Goal: Consume media (video, audio): Consume media (video, audio)

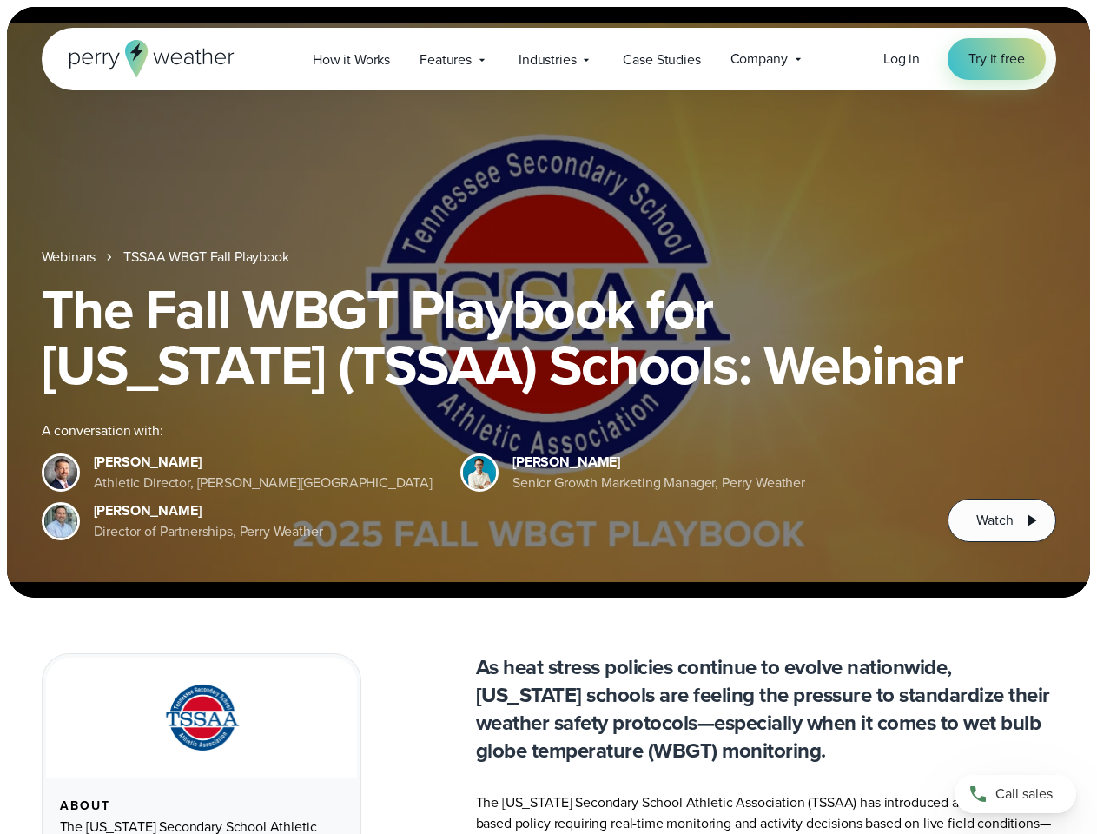
click at [548, 417] on div "The Fall WBGT Playbook for [US_STATE] (TSSAA) Schools: Webinar A conversation w…" at bounding box center [549, 411] width 1015 height 261
click at [548, 59] on span "Industries" at bounding box center [547, 60] width 57 height 21
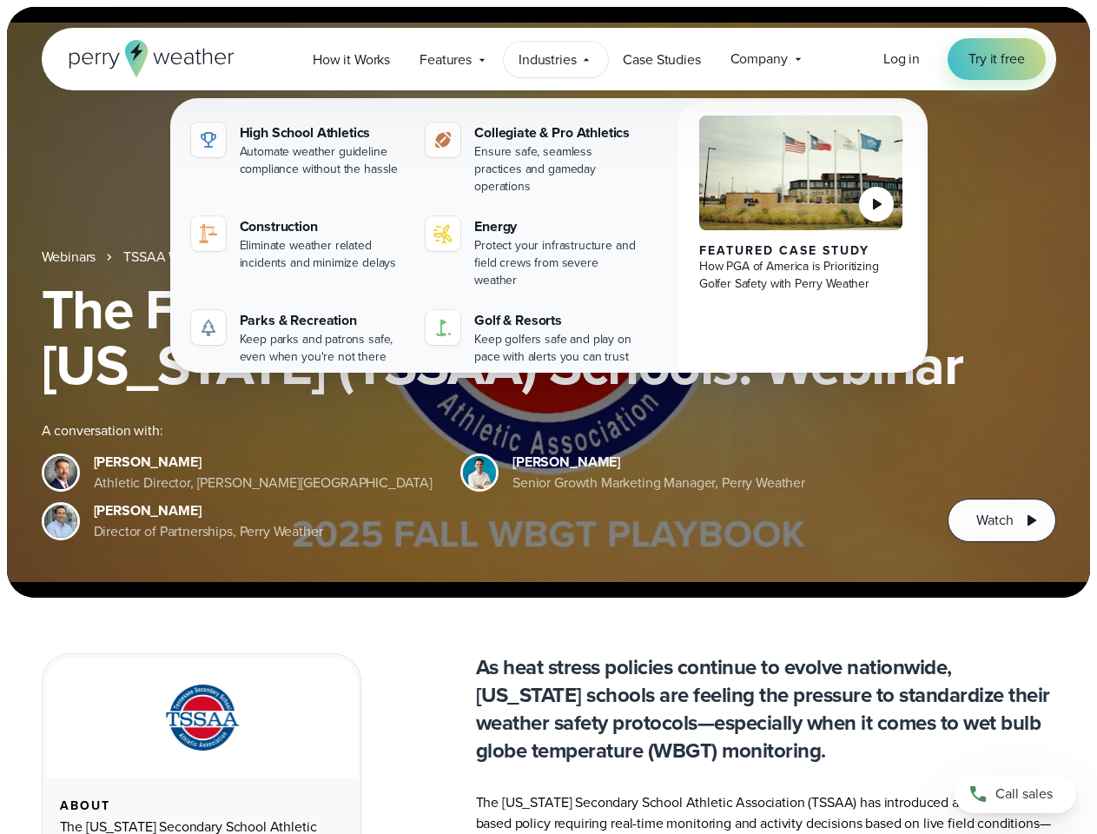
click at [548, 302] on h1 "The Fall WBGT Playbook for [US_STATE] (TSSAA) Schools: Webinar" at bounding box center [549, 336] width 1015 height 111
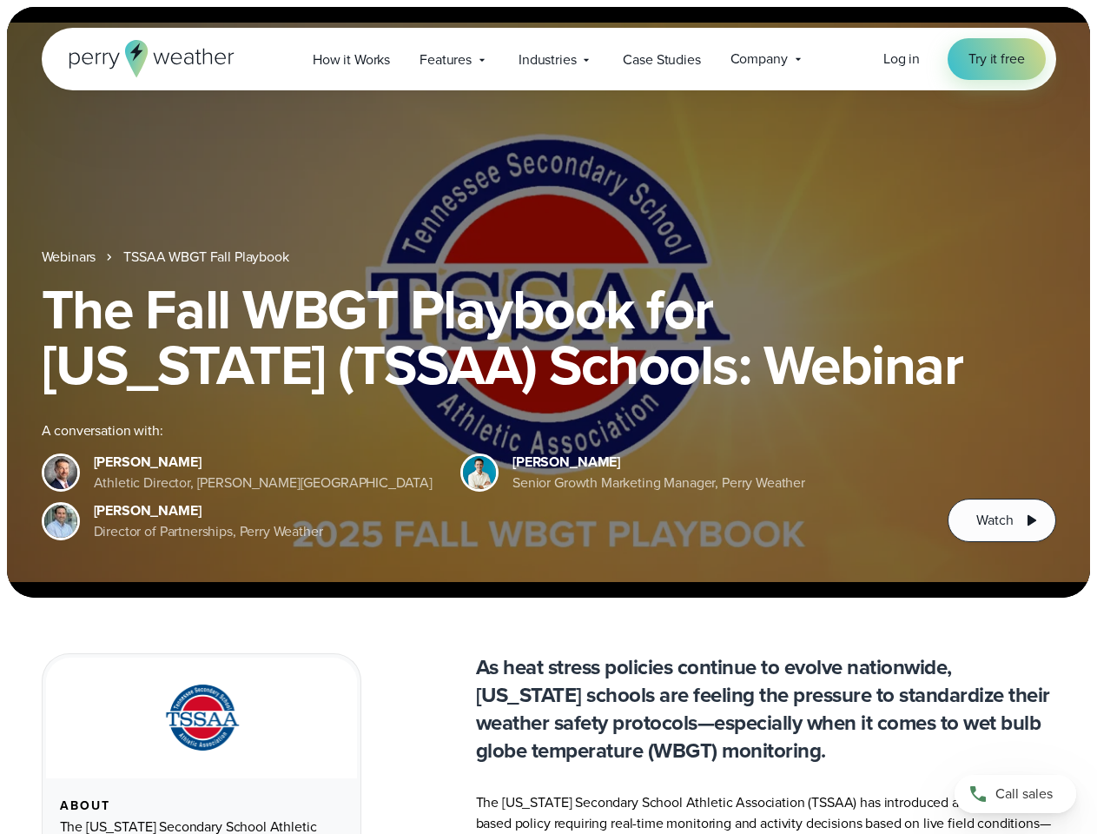
click at [208, 257] on link "TSSAA WBGT Fall Playbook" at bounding box center [205, 257] width 165 height 21
click at [1002, 520] on span "Watch" at bounding box center [994, 520] width 36 height 21
